Goal: Find specific page/section: Find specific page/section

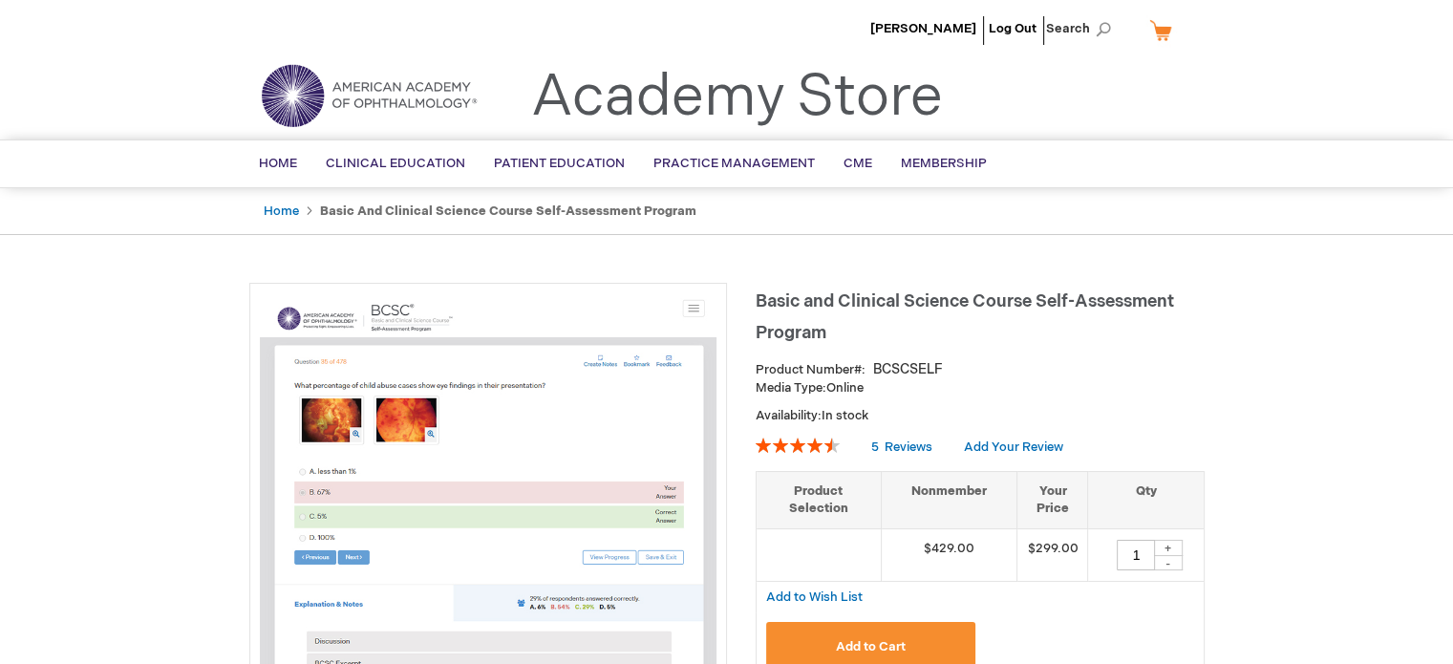
click at [931, 37] on li "[PERSON_NAME]" at bounding box center [923, 28] width 116 height 57
click at [928, 18] on li "[PERSON_NAME]" at bounding box center [923, 28] width 116 height 57
click at [931, 18] on li "[PERSON_NAME]" at bounding box center [923, 28] width 116 height 57
click at [936, 50] on li "[PERSON_NAME]" at bounding box center [923, 28] width 116 height 57
click at [932, 21] on span "[PERSON_NAME]" at bounding box center [923, 28] width 106 height 15
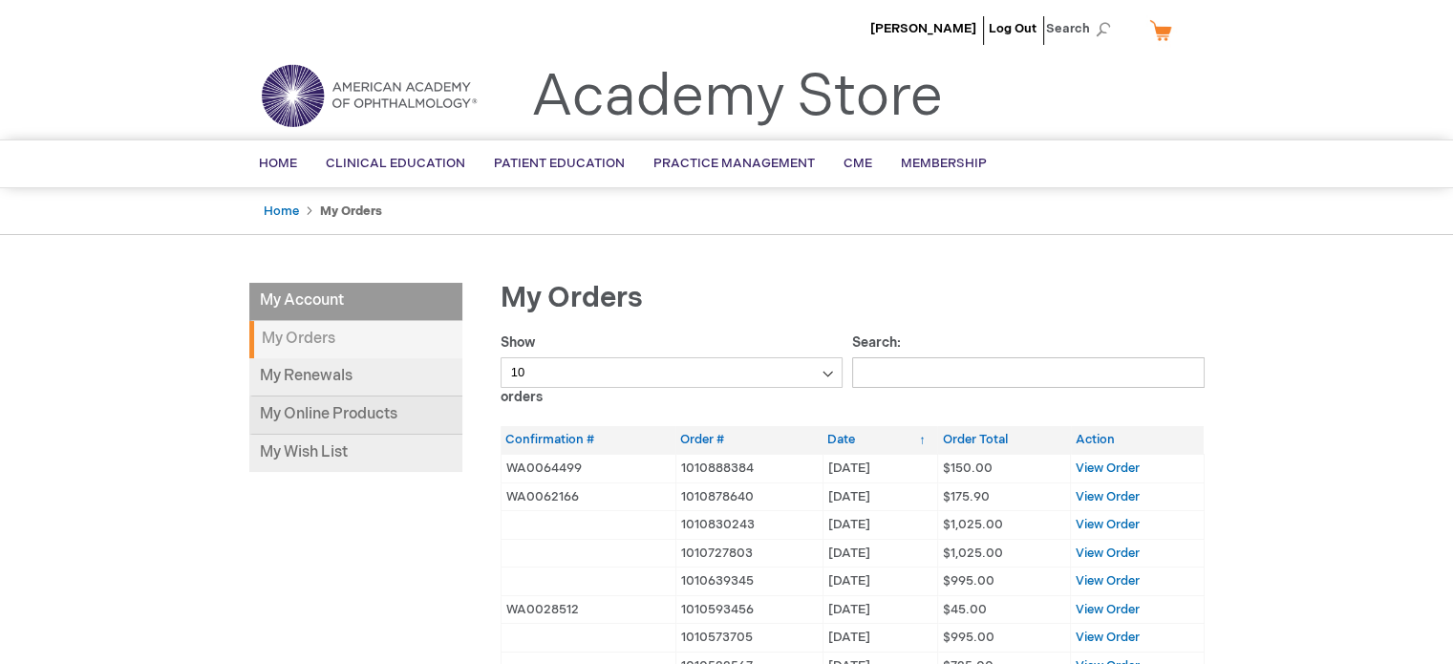
click at [370, 431] on link "My Online Products" at bounding box center [355, 415] width 213 height 38
